Goal: Check status: Check status

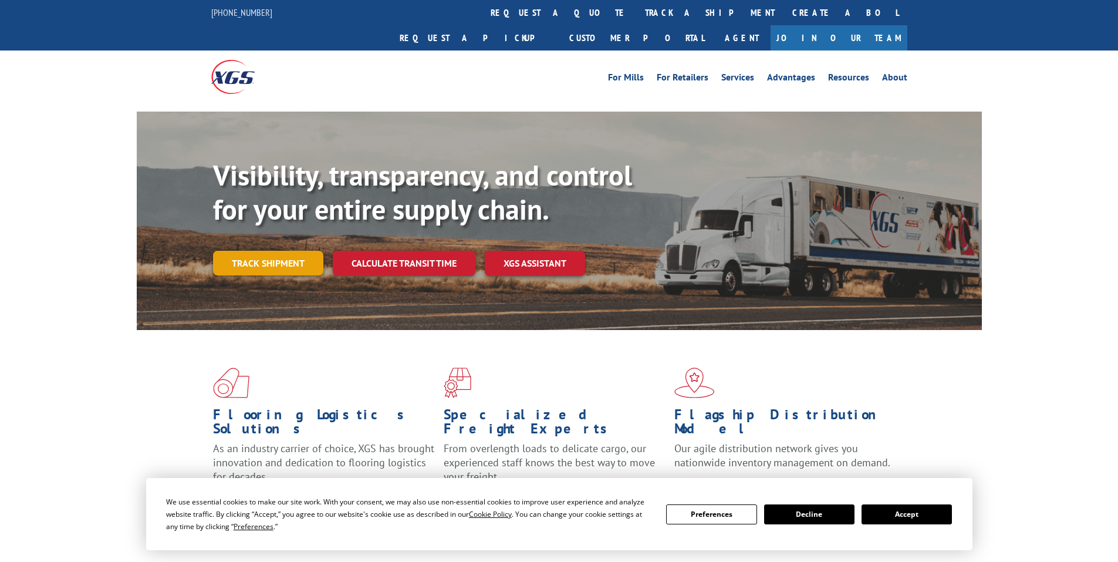
click at [300, 251] on link "Track shipment" at bounding box center [268, 263] width 110 height 25
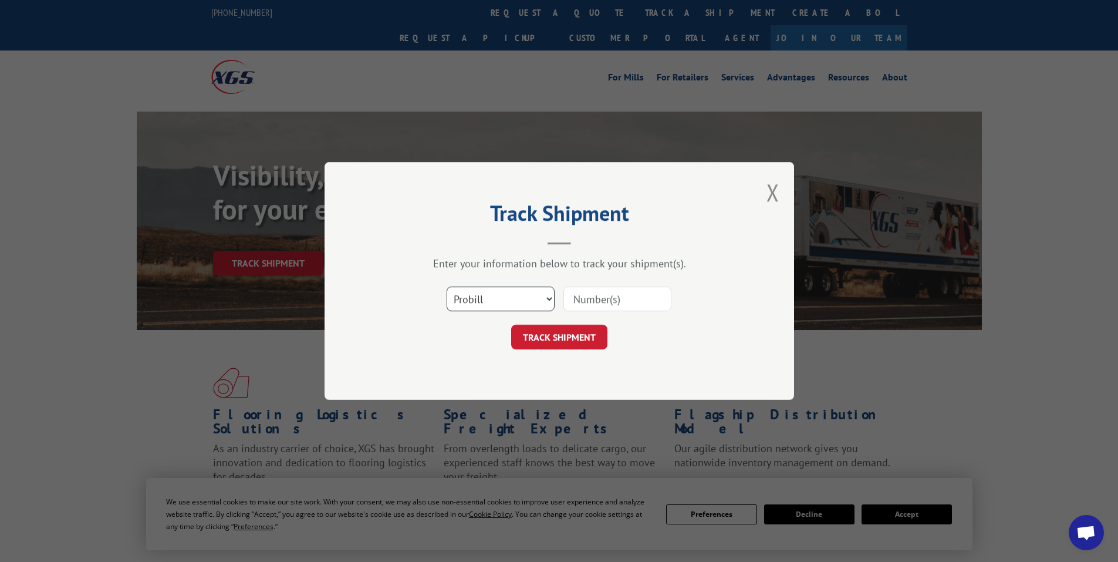
click at [530, 289] on select "Select category... Probill BOL PO" at bounding box center [501, 298] width 108 height 25
select select "bol"
click at [447, 286] on select "Select category... Probill BOL PO" at bounding box center [501, 298] width 108 height 25
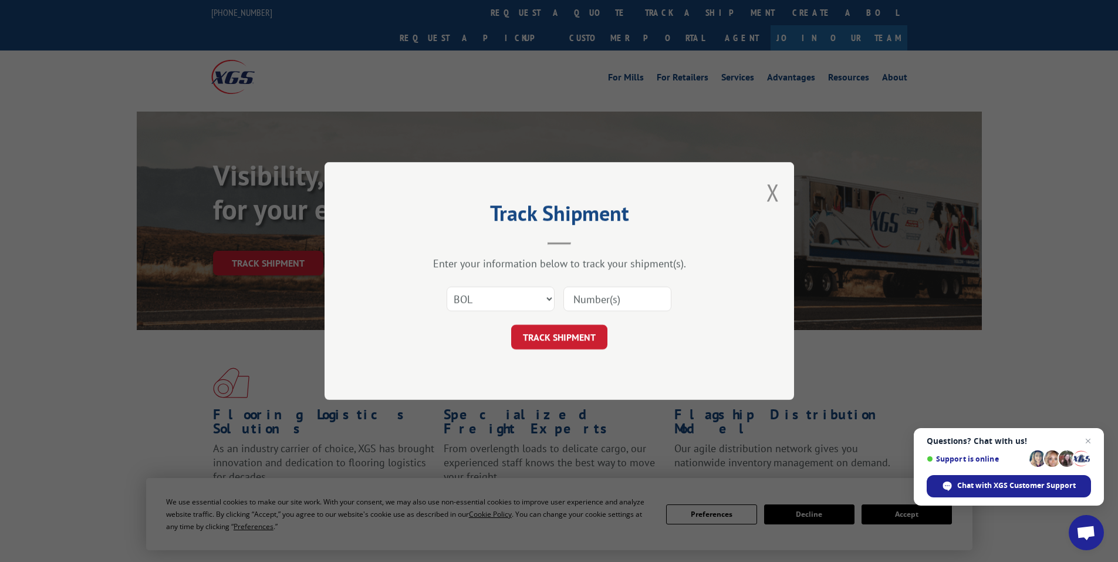
click at [613, 306] on input at bounding box center [617, 298] width 108 height 25
paste input "3396939"
type input "3396939"
click button "TRACK SHIPMENT" at bounding box center [559, 337] width 96 height 25
